Goal: Information Seeking & Learning: Learn about a topic

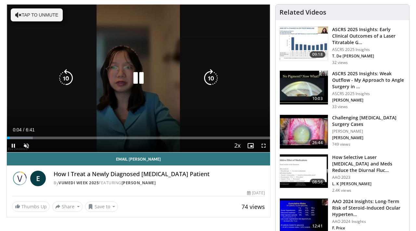
scroll to position [108, 0]
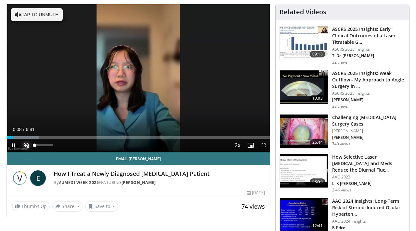
click at [25, 144] on span "Video Player" at bounding box center [26, 145] width 13 height 13
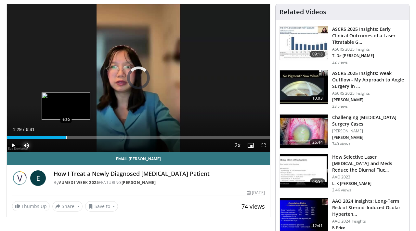
click at [66, 137] on div "Loaded : 17.30% 0:20 1:30" at bounding box center [138, 138] width 263 height 3
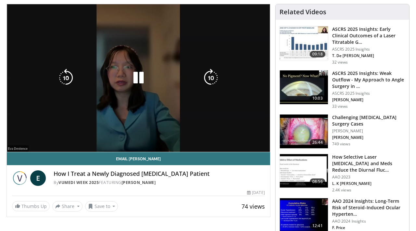
click at [103, 136] on div "10 seconds Tap to unmute" at bounding box center [138, 78] width 263 height 148
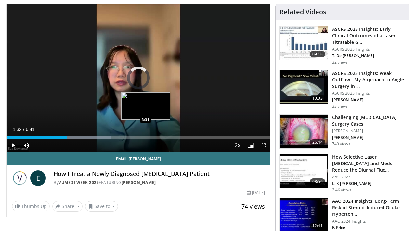
click at [146, 137] on div "Progress Bar" at bounding box center [146, 138] width 1 height 3
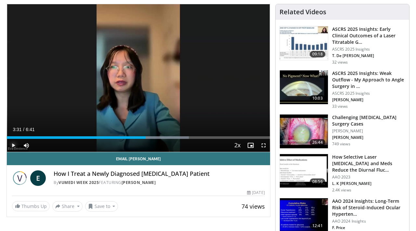
click at [13, 146] on span "Video Player" at bounding box center [13, 145] width 13 height 13
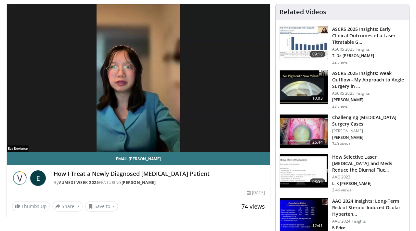
click at [196, 137] on video-js "**********" at bounding box center [138, 78] width 263 height 148
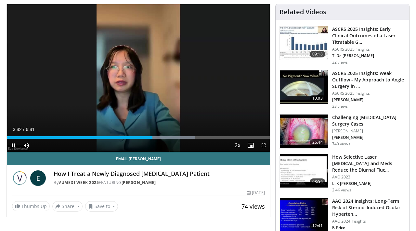
click at [208, 139] on div "Current Time 3:42 / Duration 6:41 Pause Skip Backward Skip Forward Mute 0% Load…" at bounding box center [138, 145] width 263 height 13
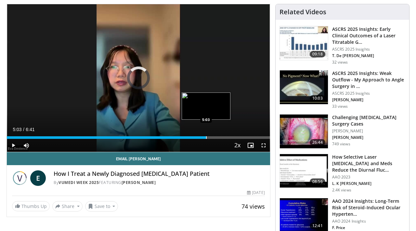
click at [206, 137] on div "Progress Bar" at bounding box center [206, 138] width 1 height 3
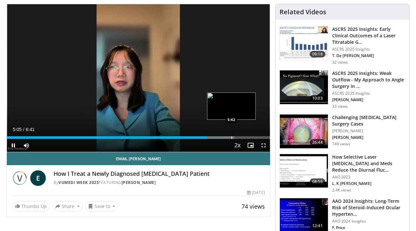
click at [231, 137] on div "Progress Bar" at bounding box center [231, 138] width 1 height 3
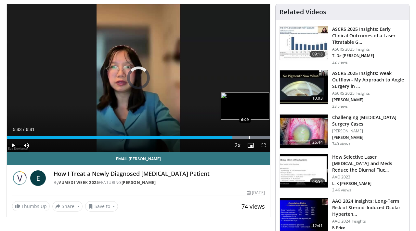
click at [249, 137] on div "Progress Bar" at bounding box center [249, 138] width 1 height 3
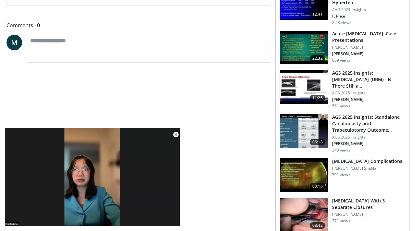
scroll to position [333, 0]
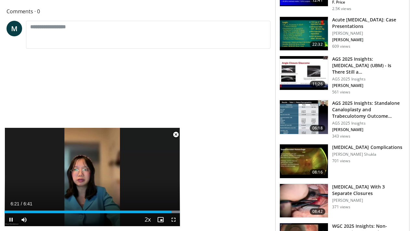
click at [176, 136] on span "Video Player" at bounding box center [175, 134] width 13 height 13
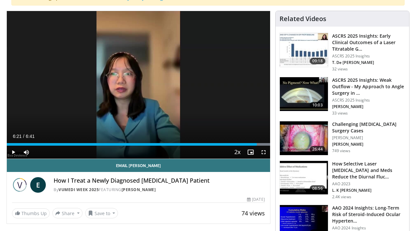
scroll to position [101, 0]
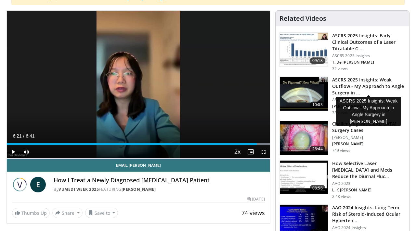
click at [340, 86] on h3 "ASCRS 2025 Insights: Weak Outflow - My Approach to Angle Surgery in …" at bounding box center [368, 87] width 73 height 20
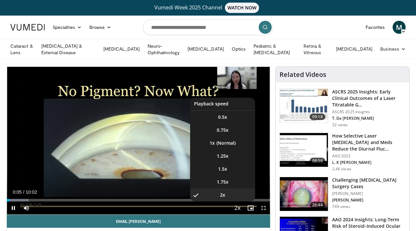
click at [241, 207] on span "Video Player" at bounding box center [237, 208] width 9 height 13
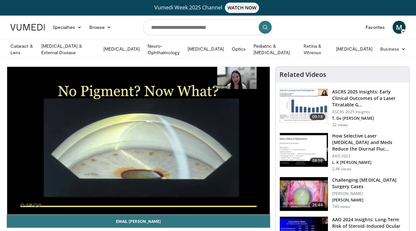
click at [241, 207] on div "10 seconds Tap to unmute" at bounding box center [138, 141] width 263 height 148
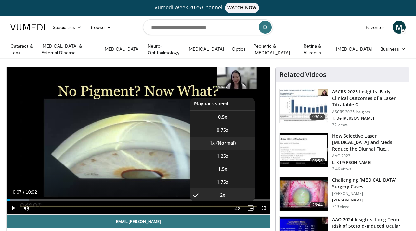
click at [231, 140] on li "1x" at bounding box center [222, 143] width 65 height 13
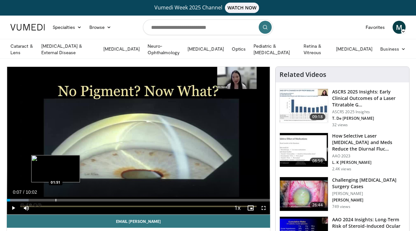
click at [56, 199] on div "Progress Bar" at bounding box center [56, 200] width 1 height 3
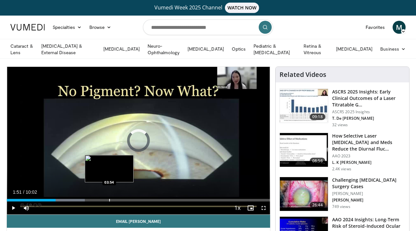
click at [109, 199] on div "Progress Bar" at bounding box center [109, 200] width 1 height 3
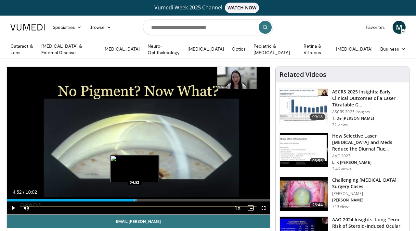
click at [135, 199] on div "Progress Bar" at bounding box center [135, 200] width 1 height 3
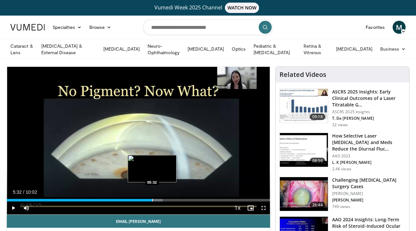
click at [152, 199] on div "Progress Bar" at bounding box center [152, 200] width 1 height 3
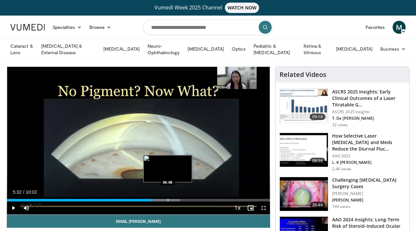
click at [168, 199] on div "Progress Bar" at bounding box center [168, 200] width 1 height 3
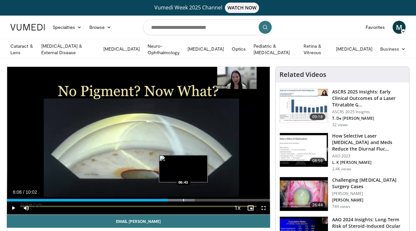
click at [183, 201] on div "Progress Bar" at bounding box center [183, 200] width 1 height 3
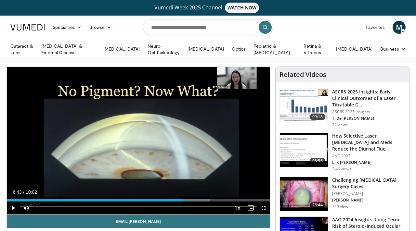
click at [195, 202] on div "Current Time 6:43 / Duration 10:02 Play Skip Backward Skip Forward Mute Loaded …" at bounding box center [138, 208] width 263 height 13
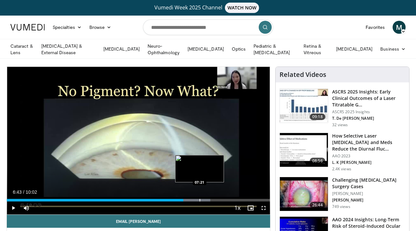
click at [200, 199] on div "Progress Bar" at bounding box center [200, 200] width 1 height 3
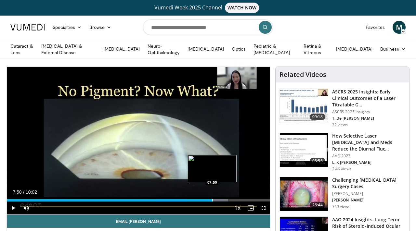
click at [212, 200] on div "Progress Bar" at bounding box center [212, 200] width 1 height 3
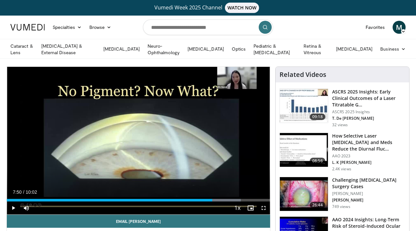
click at [223, 202] on div "Current Time 7:50 / Duration 10:02 Play Skip Backward Skip Forward Mute Loaded …" at bounding box center [138, 208] width 263 height 13
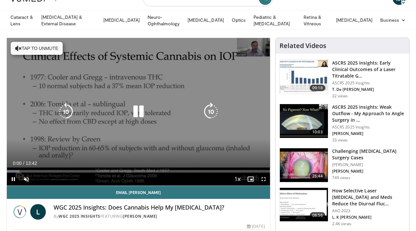
scroll to position [32, 0]
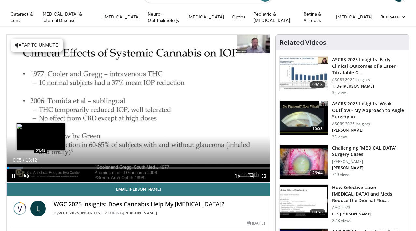
click at [41, 167] on div "Loaded : 6.02% 00:05 01:45" at bounding box center [138, 168] width 263 height 3
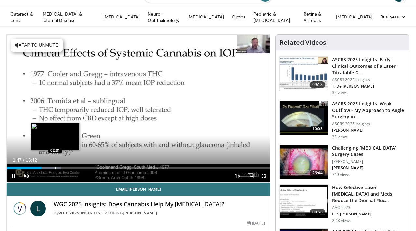
click at [55, 167] on div "Progress Bar" at bounding box center [55, 168] width 1 height 3
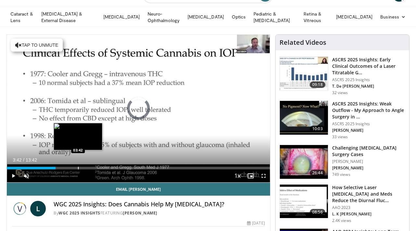
click at [78, 168] on div "Progress Bar" at bounding box center [78, 168] width 1 height 3
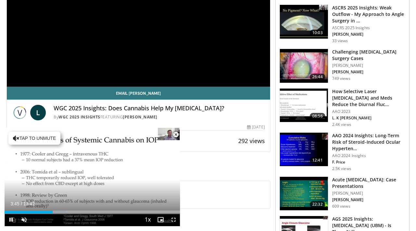
scroll to position [131, 0]
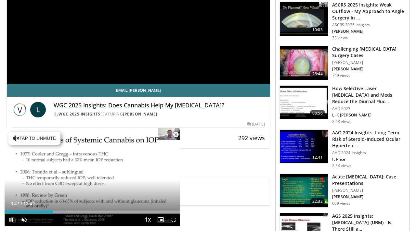
click at [176, 136] on span "Video Player" at bounding box center [175, 134] width 13 height 13
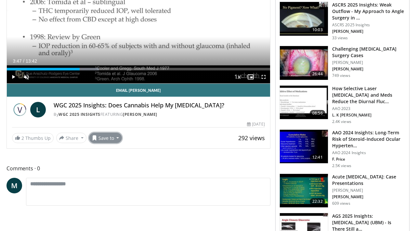
click at [115, 139] on button "Save to" at bounding box center [105, 138] width 33 height 10
click at [114, 154] on span "Add to Favorites" at bounding box center [117, 152] width 40 height 7
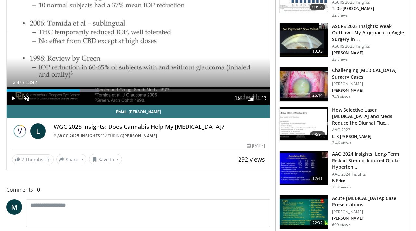
scroll to position [153, 0]
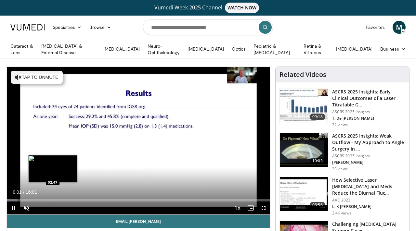
click at [53, 200] on div "Progress Bar" at bounding box center [53, 200] width 1 height 3
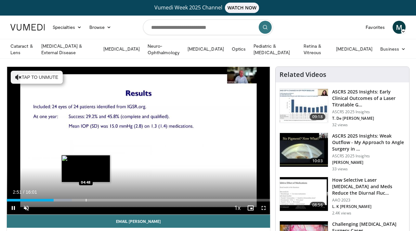
click at [86, 200] on div "Progress Bar" at bounding box center [86, 200] width 1 height 3
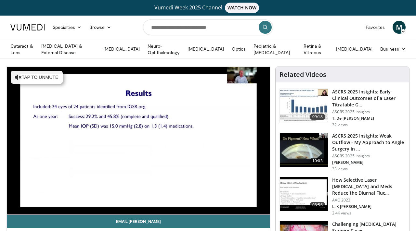
click at [108, 201] on video-js "**********" at bounding box center [138, 141] width 263 height 148
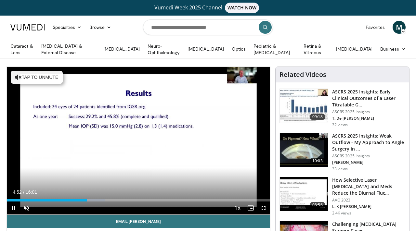
click at [119, 202] on div "Current Time 4:52 / Duration 16:01 Pause Skip Backward Skip Forward Unmute Load…" at bounding box center [138, 208] width 263 height 13
click at [138, 202] on div "Current Time 4:54 / Duration 16:01 Pause Skip Backward Skip Forward Unmute Load…" at bounding box center [138, 208] width 263 height 13
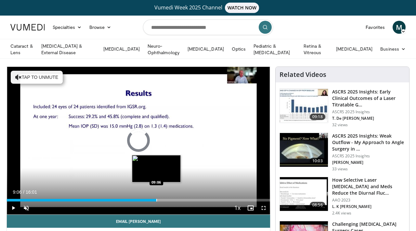
click at [156, 200] on div "Progress Bar" at bounding box center [156, 200] width 1 height 3
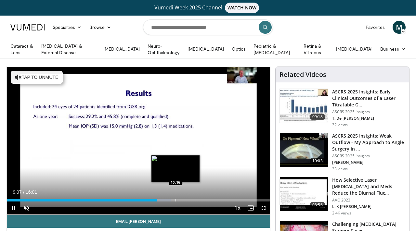
click at [176, 200] on div "Progress Bar" at bounding box center [176, 200] width 1 height 3
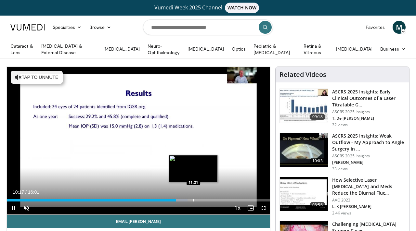
click at [193, 200] on div "Progress Bar" at bounding box center [193, 200] width 1 height 3
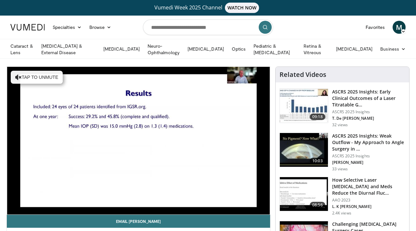
click at [207, 212] on div "Progress Bar" at bounding box center [206, 213] width 1 height 3
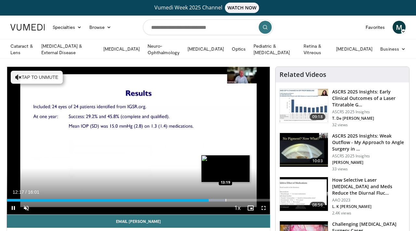
click at [226, 200] on div "Progress Bar" at bounding box center [226, 200] width 1 height 3
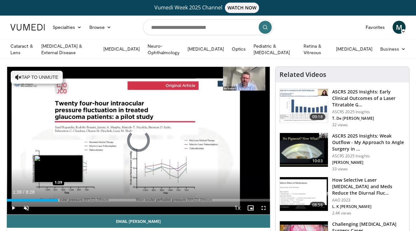
click at [58, 200] on div "Loaded : 0.00% 1:39 1:39" at bounding box center [138, 200] width 263 height 3
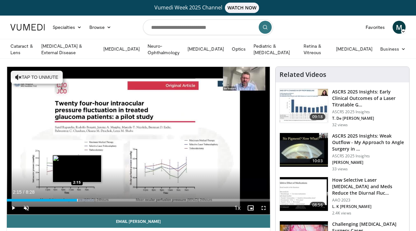
click at [77, 200] on div "Progress Bar" at bounding box center [77, 200] width 1 height 3
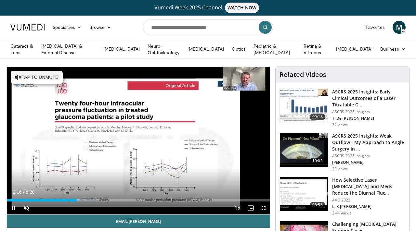
click at [96, 202] on div "Current Time 2:16 / Duration 8:28 Pause Skip Backward Skip Forward Unmute Loade…" at bounding box center [138, 208] width 263 height 13
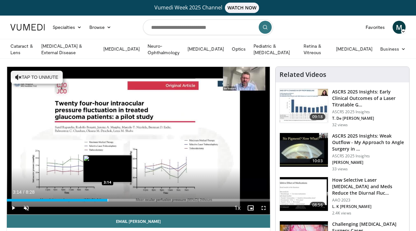
click at [108, 200] on div "Progress Bar" at bounding box center [108, 200] width 1 height 3
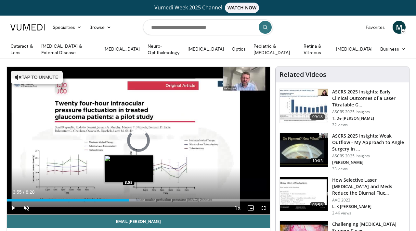
click at [129, 199] on div "Progress Bar" at bounding box center [129, 200] width 1 height 3
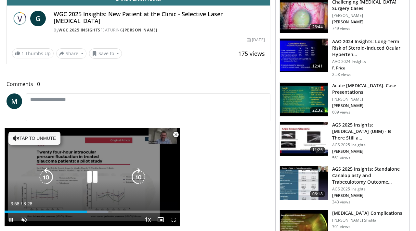
scroll to position [245, 0]
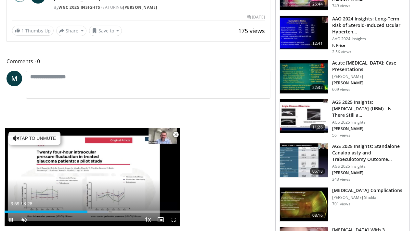
click at [176, 136] on span "Video Player" at bounding box center [175, 134] width 13 height 13
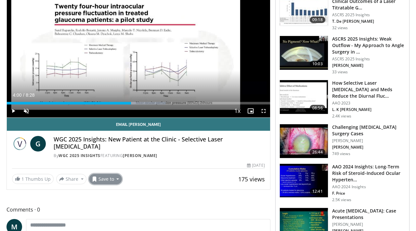
click at [114, 178] on button "Save to" at bounding box center [105, 179] width 33 height 10
click at [111, 193] on span "Add to Favorites" at bounding box center [117, 193] width 40 height 7
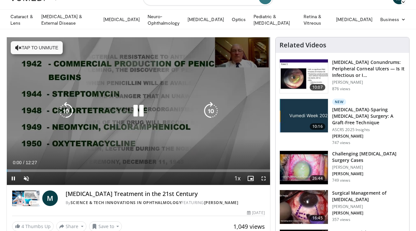
scroll to position [32, 0]
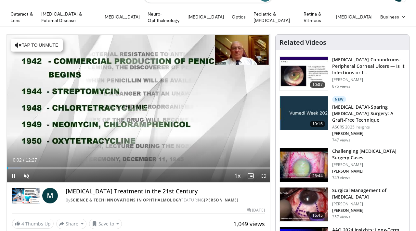
click at [55, 170] on div "Current Time 0:02 / Duration 12:27 Pause Skip Backward Skip Forward Unmute Load…" at bounding box center [138, 176] width 263 height 13
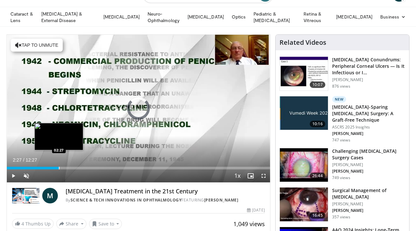
click at [59, 166] on div "Loaded : 5.34% 00:04 02:27" at bounding box center [138, 166] width 263 height 6
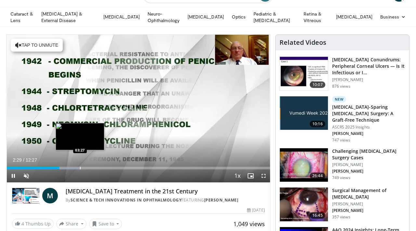
click at [80, 167] on div "Progress Bar" at bounding box center [80, 168] width 1 height 3
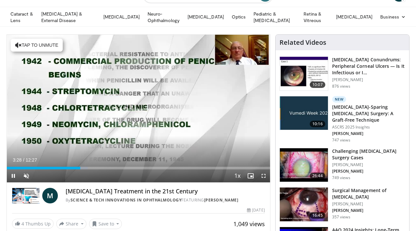
click at [101, 170] on div "Current Time 3:28 / Duration 12:27 Pause Skip Backward Skip Forward Unmute Load…" at bounding box center [138, 176] width 263 height 13
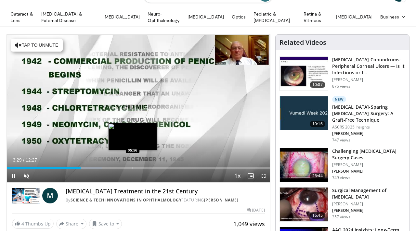
click at [133, 167] on div "Progress Bar" at bounding box center [133, 168] width 1 height 3
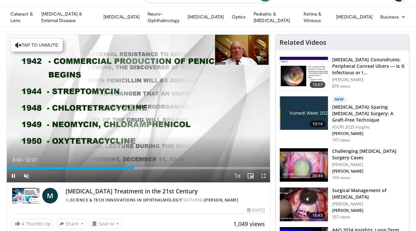
click at [160, 170] on div "Current Time 6:00 / Duration 12:27 Pause Skip Backward Skip Forward Unmute Load…" at bounding box center [138, 176] width 263 height 13
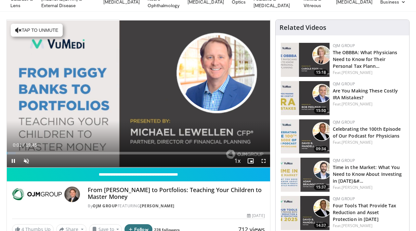
scroll to position [47, 0]
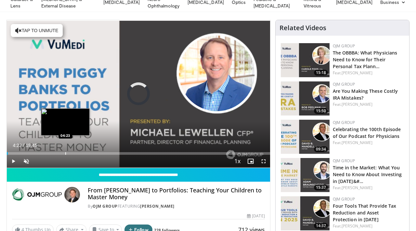
click at [65, 153] on div "Progress Bar" at bounding box center [65, 153] width 1 height 3
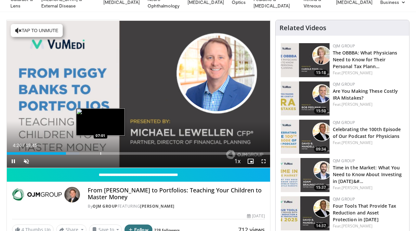
click at [100, 153] on div "Progress Bar" at bounding box center [100, 153] width 1 height 3
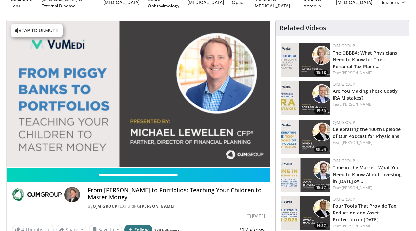
click at [122, 153] on div "10 seconds Tap to unmute" at bounding box center [138, 94] width 263 height 148
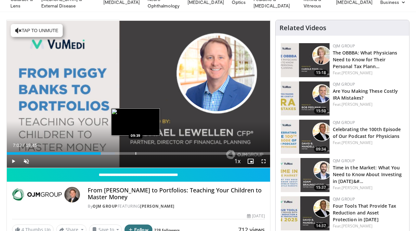
click at [136, 153] on div "Progress Bar" at bounding box center [136, 153] width 1 height 3
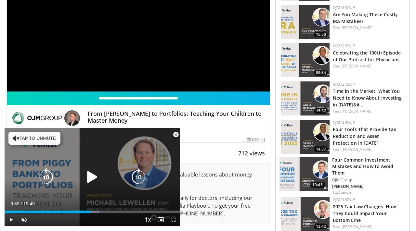
scroll to position [138, 0]
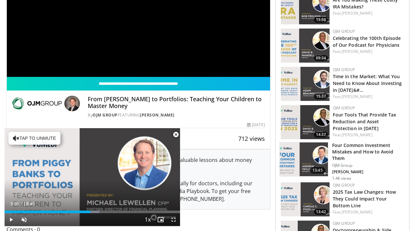
click at [179, 135] on span "Video Player" at bounding box center [175, 134] width 13 height 13
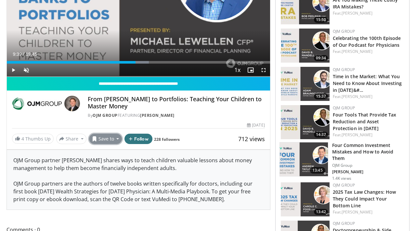
click at [111, 139] on button "Save to" at bounding box center [105, 139] width 33 height 10
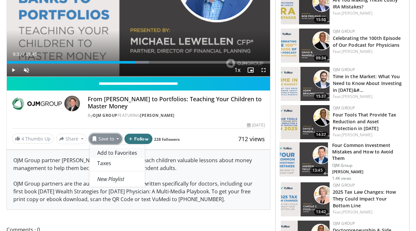
click at [113, 153] on span "Add to Favorites" at bounding box center [117, 153] width 40 height 7
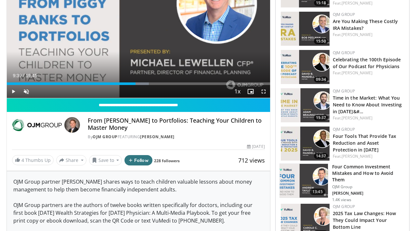
scroll to position [160, 0]
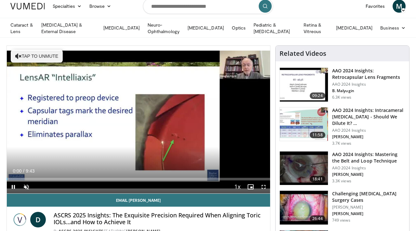
scroll to position [20, 0]
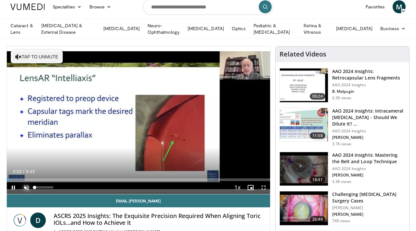
click at [27, 188] on span "Video Player" at bounding box center [26, 187] width 13 height 13
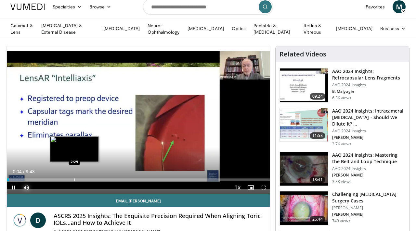
click at [74, 179] on div "Progress Bar" at bounding box center [74, 180] width 1 height 3
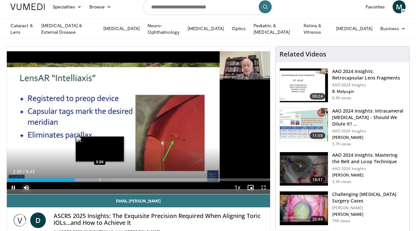
click at [100, 179] on div "Progress Bar" at bounding box center [100, 180] width 1 height 3
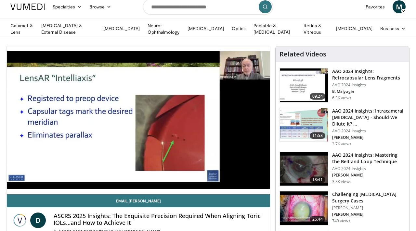
click at [122, 181] on video-js "**********" at bounding box center [138, 120] width 263 height 148
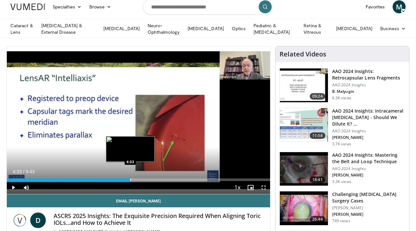
click at [130, 179] on div "Progress Bar" at bounding box center [130, 180] width 1 height 3
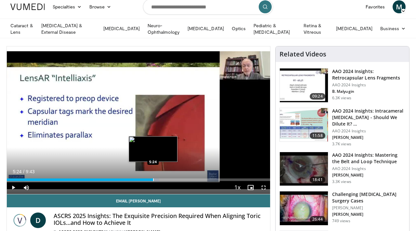
click at [153, 179] on div "Progress Bar" at bounding box center [153, 180] width 1 height 3
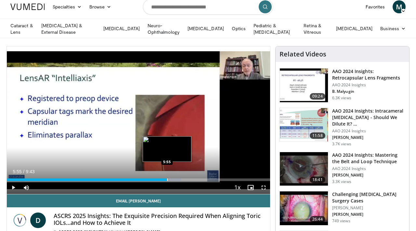
click at [167, 179] on div "Progress Bar" at bounding box center [167, 180] width 1 height 3
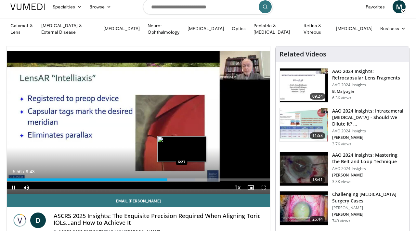
click at [182, 179] on div "Progress Bar" at bounding box center [182, 180] width 1 height 3
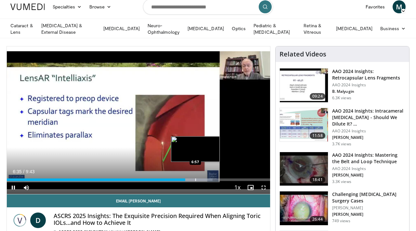
click at [195, 177] on div "Loaded : 78.20% 6:35 6:57" at bounding box center [138, 178] width 263 height 6
click at [207, 179] on div "Progress Bar" at bounding box center [207, 180] width 1 height 3
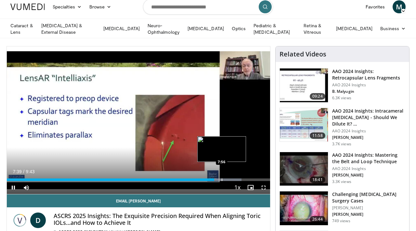
click at [222, 180] on div "Progress Bar" at bounding box center [222, 180] width 1 height 3
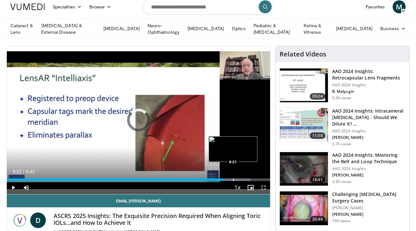
click at [233, 179] on div "Loaded : 92.55% 8:21 8:21" at bounding box center [138, 180] width 263 height 3
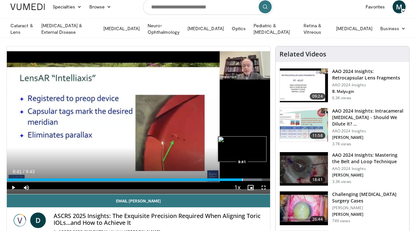
click at [242, 179] on div "Progress Bar" at bounding box center [242, 180] width 1 height 3
click at [251, 179] on div "Progress Bar" at bounding box center [251, 180] width 1 height 3
click at [256, 179] on div "Progress Bar" at bounding box center [256, 180] width 1 height 3
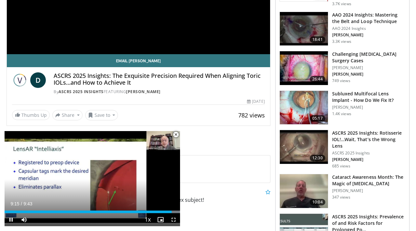
scroll to position [162, 0]
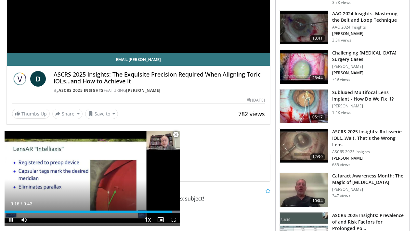
click at [176, 135] on span "Video Player" at bounding box center [175, 134] width 13 height 13
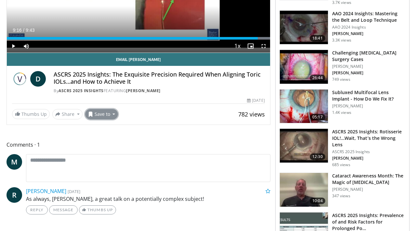
click at [100, 113] on button "Save to" at bounding box center [101, 114] width 33 height 10
click at [100, 129] on span "Add to Favorites" at bounding box center [113, 128] width 40 height 7
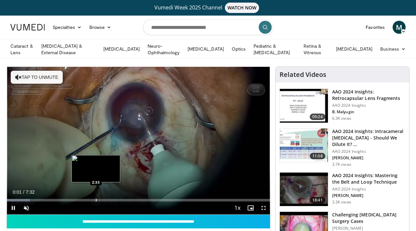
click at [96, 200] on div "Progress Bar" at bounding box center [96, 200] width 1 height 3
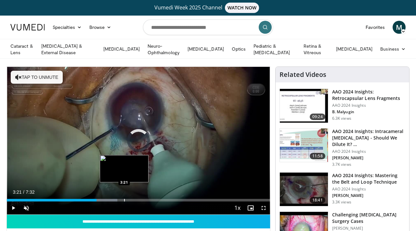
click at [124, 200] on div "Progress Bar" at bounding box center [124, 200] width 1 height 3
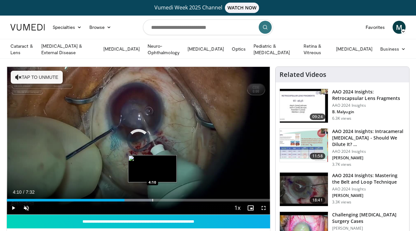
click at [152, 200] on div "Progress Bar" at bounding box center [152, 200] width 1 height 3
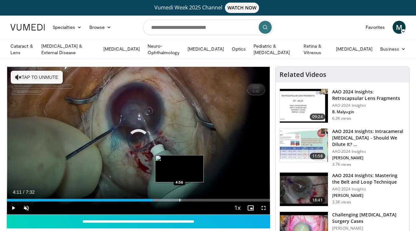
click at [179, 200] on div "Progress Bar" at bounding box center [179, 200] width 1 height 3
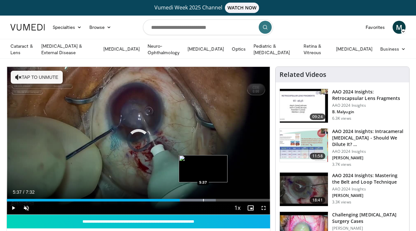
click at [203, 200] on div "Progress Bar" at bounding box center [203, 200] width 1 height 3
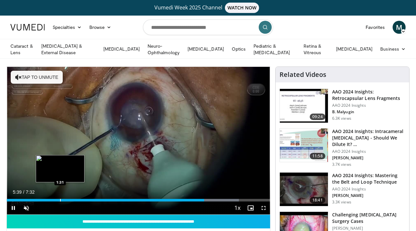
click at [60, 200] on div "Progress Bar" at bounding box center [60, 200] width 1 height 3
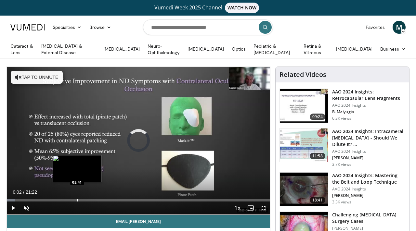
click at [77, 200] on div "Progress Bar" at bounding box center [77, 200] width 1 height 3
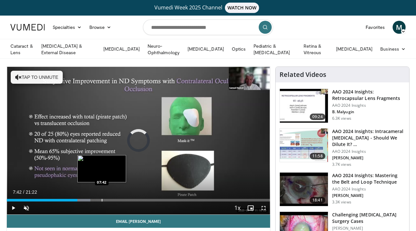
click at [102, 200] on div "Progress Bar" at bounding box center [102, 200] width 1 height 3
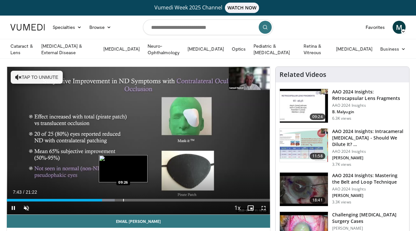
click at [123, 201] on div "Progress Bar" at bounding box center [123, 200] width 1 height 3
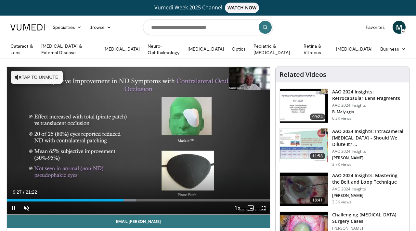
click at [145, 202] on div "Current Time 9:27 / Duration 21:22 Pause Skip Backward Skip Forward Unmute Load…" at bounding box center [138, 208] width 263 height 13
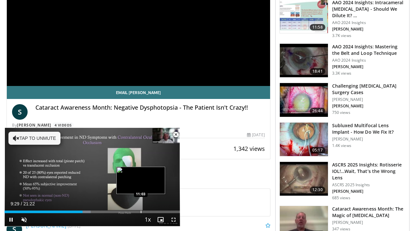
scroll to position [135, 0]
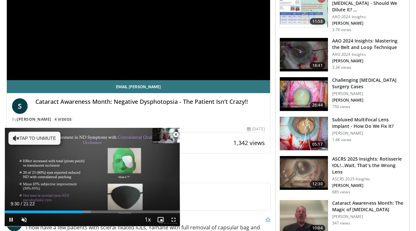
click at [177, 130] on span "Video Player" at bounding box center [175, 134] width 13 height 13
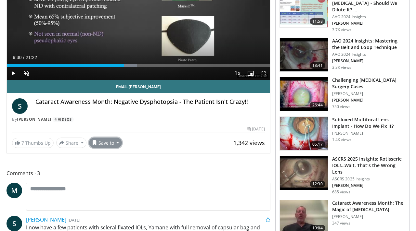
click at [104, 141] on button "Save to" at bounding box center [105, 143] width 33 height 10
click at [107, 156] on span "Add to Favorites" at bounding box center [117, 156] width 40 height 7
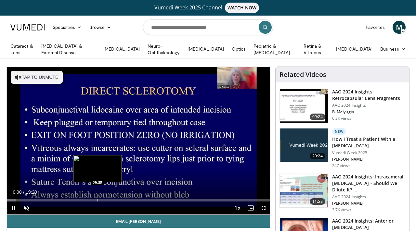
click at [98, 200] on div "Progress Bar" at bounding box center [98, 200] width 1 height 3
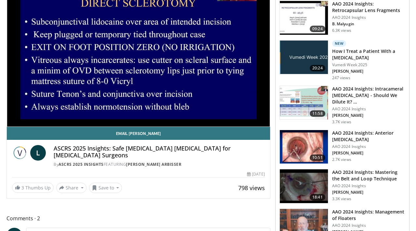
scroll to position [91, 0]
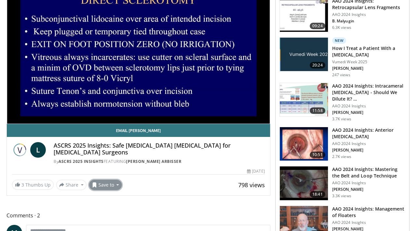
click at [112, 187] on button "Save to" at bounding box center [105, 185] width 33 height 10
click at [111, 144] on span "Add to Favorites" at bounding box center [117, 145] width 40 height 7
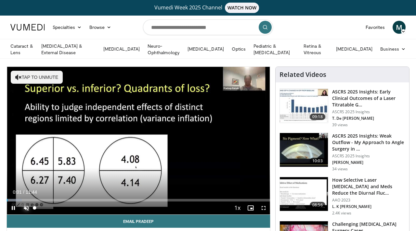
click at [26, 206] on span "Video Player" at bounding box center [26, 208] width 13 height 13
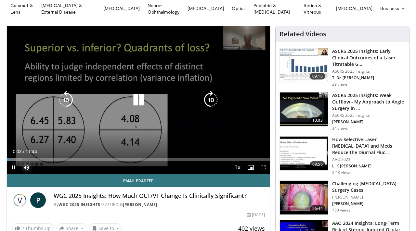
scroll to position [41, 0]
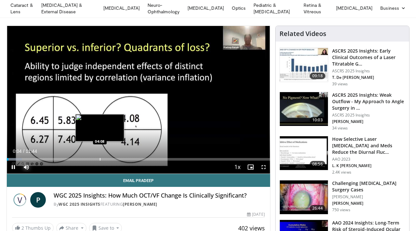
click at [100, 159] on div "Progress Bar" at bounding box center [100, 159] width 1 height 3
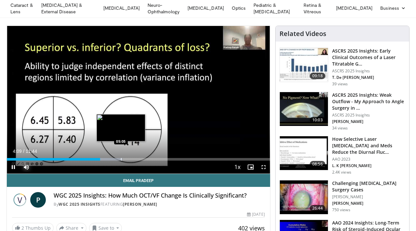
click at [121, 159] on div "Progress Bar" at bounding box center [121, 159] width 1 height 3
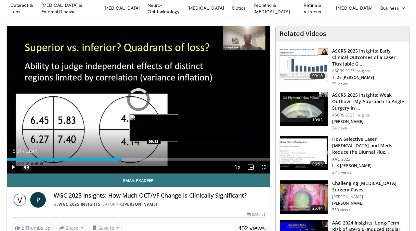
click at [154, 159] on div "Progress Bar" at bounding box center [154, 159] width 1 height 3
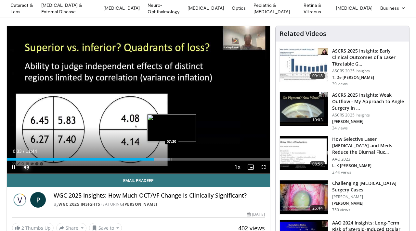
click at [172, 158] on div "Progress Bar" at bounding box center [172, 159] width 1 height 3
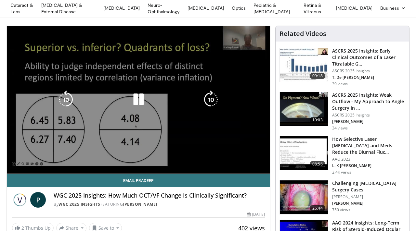
click at [193, 158] on div "10 seconds Tap to unmute" at bounding box center [138, 100] width 263 height 148
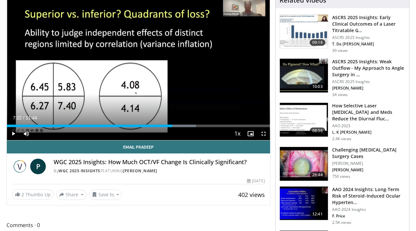
scroll to position [77, 0]
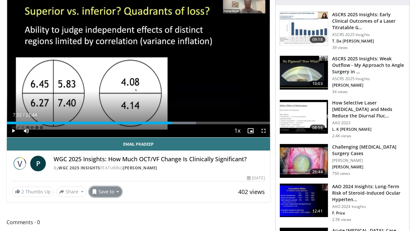
click at [108, 193] on button "Save to" at bounding box center [105, 192] width 33 height 10
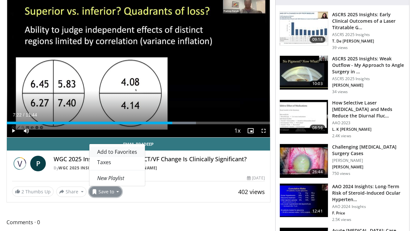
click at [111, 151] on span "Add to Favorites" at bounding box center [117, 152] width 40 height 7
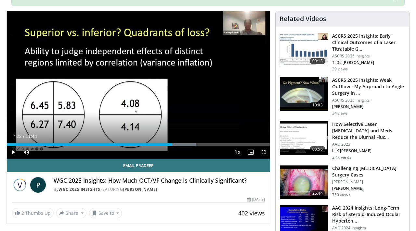
scroll to position [99, 0]
